Goal: Book appointment/travel/reservation

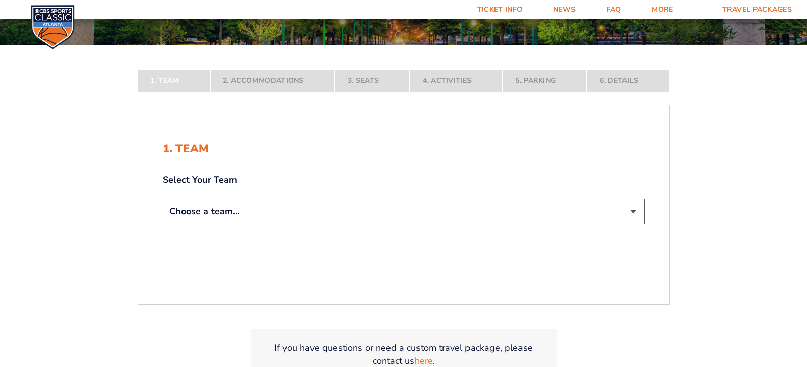
scroll to position [157, 0]
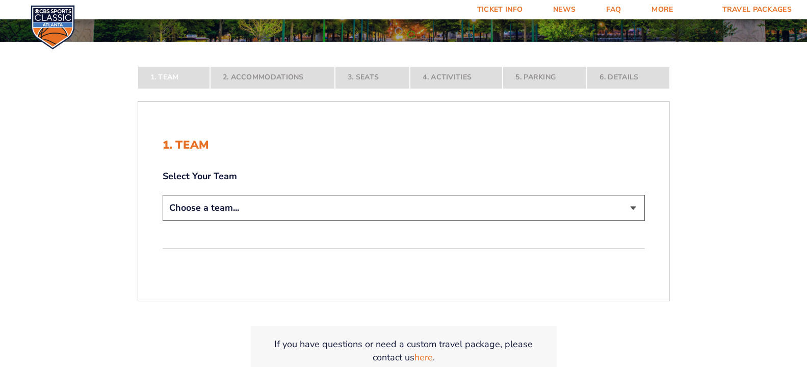
click at [163, 195] on select "Choose a team... [US_STATE] Wildcats [US_STATE] State Buckeyes [US_STATE] Tar H…" at bounding box center [404, 208] width 482 height 26
select select "12956"
click option "[US_STATE] Wildcats" at bounding box center [0, 0] width 0 height 0
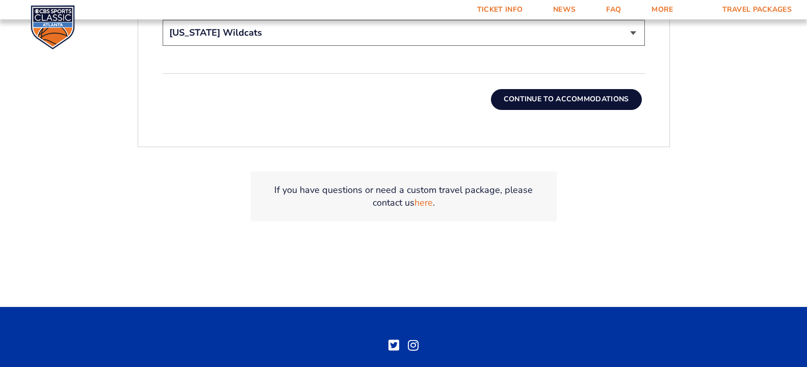
click at [615, 110] on button "Continue To Accommodations" at bounding box center [566, 99] width 151 height 20
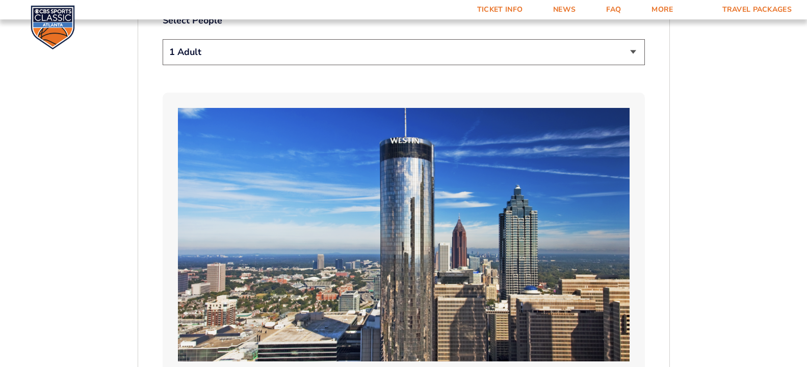
scroll to position [623, 0]
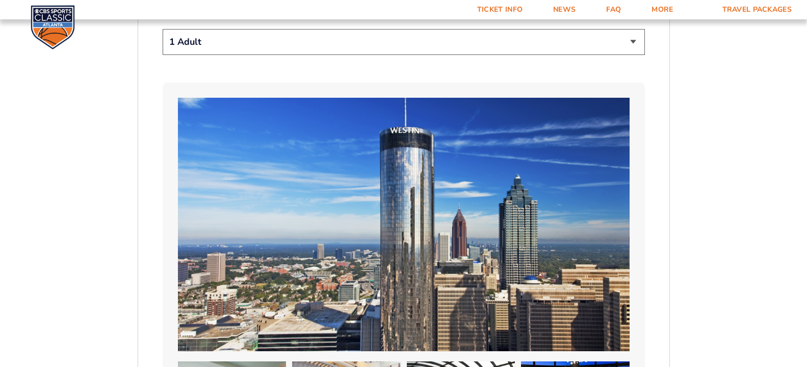
click at [163, 29] on select "1 Adult 2 Adults 3 Adults 4 Adults 2 Adults + 1 Child 2 Adults + 2 Children 2 A…" at bounding box center [404, 42] width 482 height 26
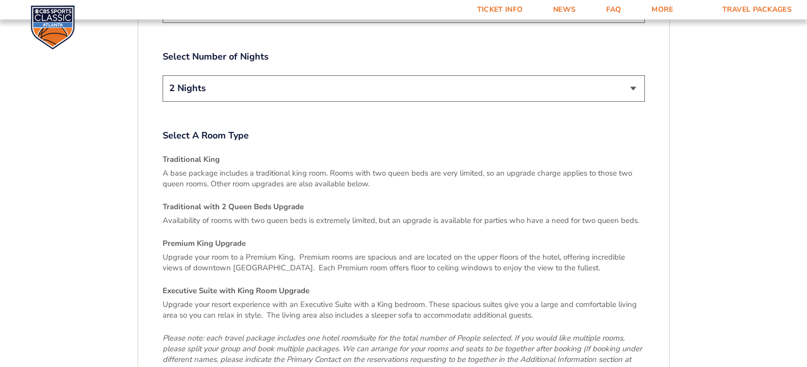
scroll to position [1385, 0]
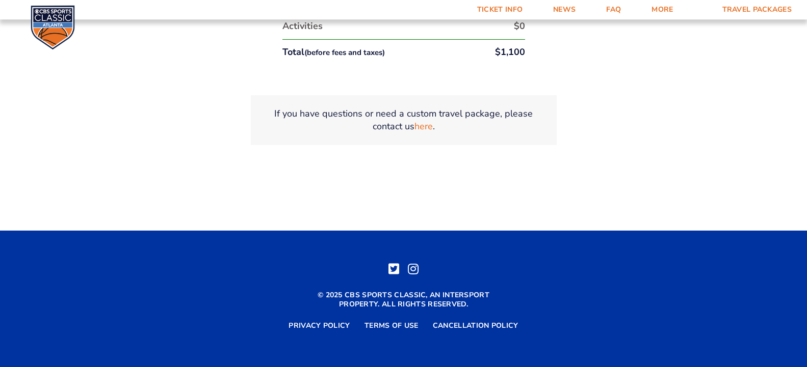
scroll to position [2181, 0]
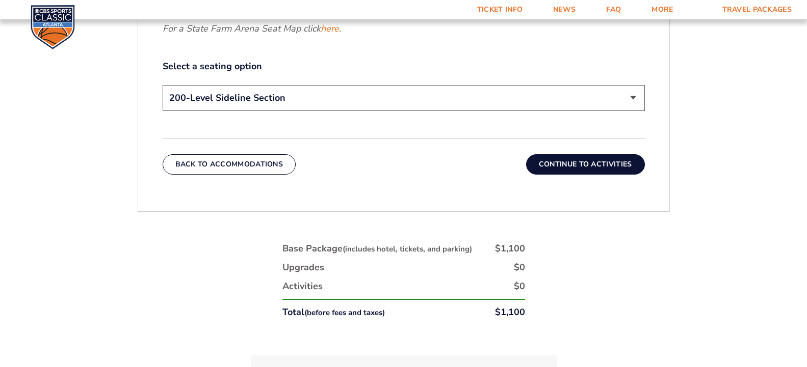
scroll to position [556, 0]
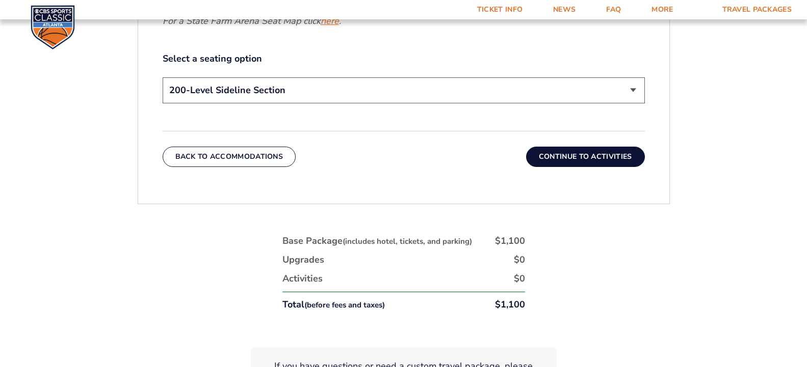
click at [320, 28] on link "here" at bounding box center [329, 21] width 18 height 13
click at [163, 77] on select "200-Level Sideline Section 100-Level Corner Seat Upgrade (+$120 per person) 100…" at bounding box center [404, 90] width 482 height 26
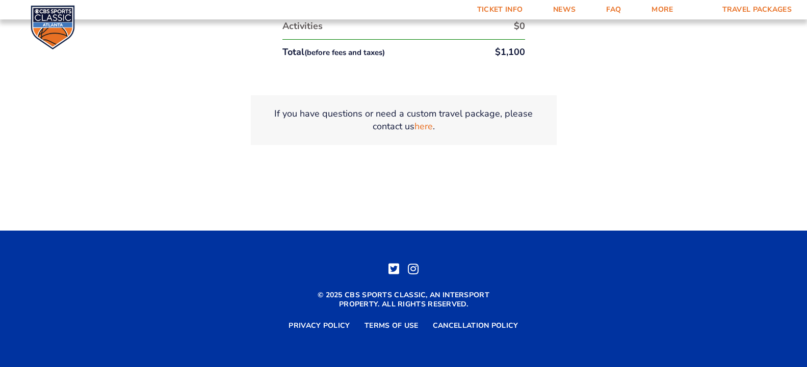
scroll to position [1058, 0]
drag, startPoint x: 812, startPoint y: 362, endPoint x: 772, endPoint y: 292, distance: 80.3
